Goal: Information Seeking & Learning: Find specific fact

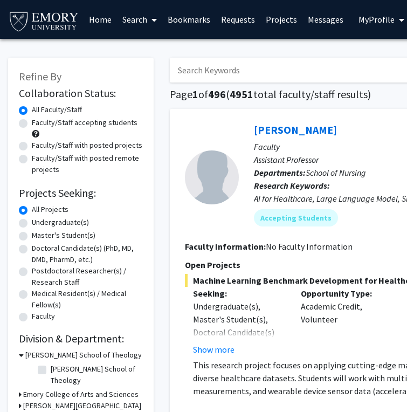
click at [229, 68] on input "Search Keywords" at bounding box center [381, 70] width 423 height 25
type input "[PERSON_NAME]"
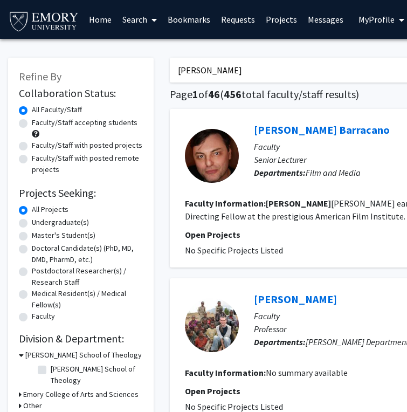
click at [32, 121] on label "Faculty/Staff accepting students" at bounding box center [85, 122] width 106 height 11
click at [32, 121] on input "Faculty/Staff accepting students" at bounding box center [35, 120] width 7 height 7
radio input "true"
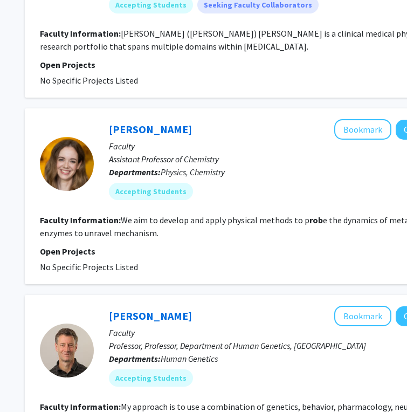
scroll to position [1896, 145]
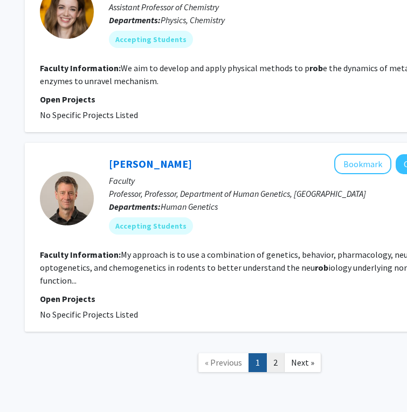
click at [281, 353] on link "2" at bounding box center [275, 362] width 18 height 19
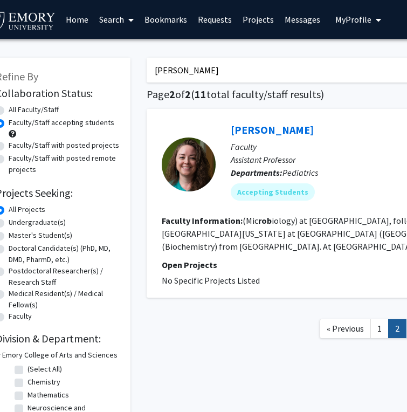
scroll to position [0, 24]
